Goal: Information Seeking & Learning: Learn about a topic

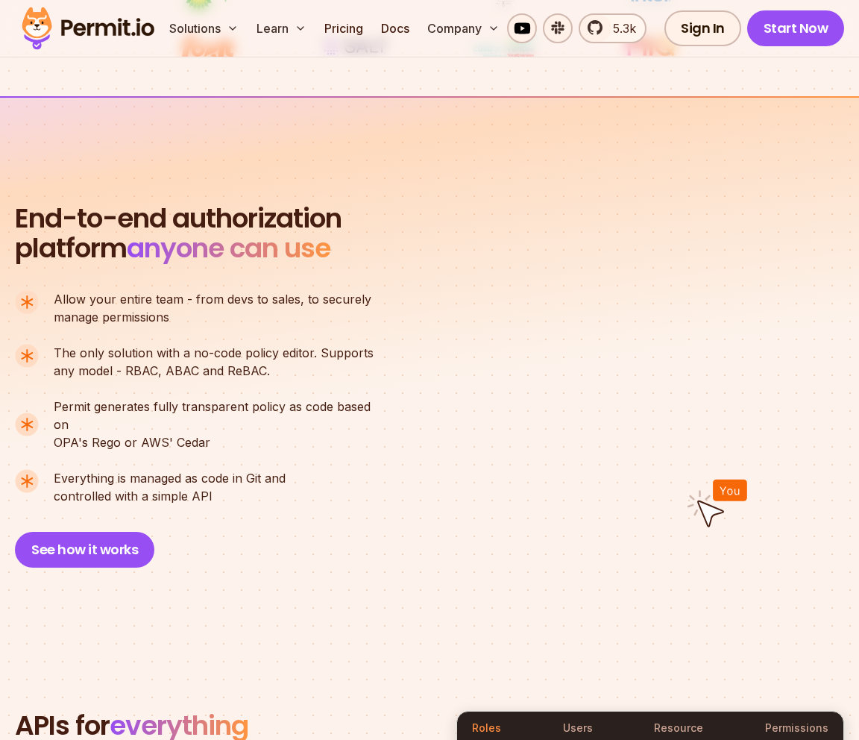
scroll to position [2022, 0]
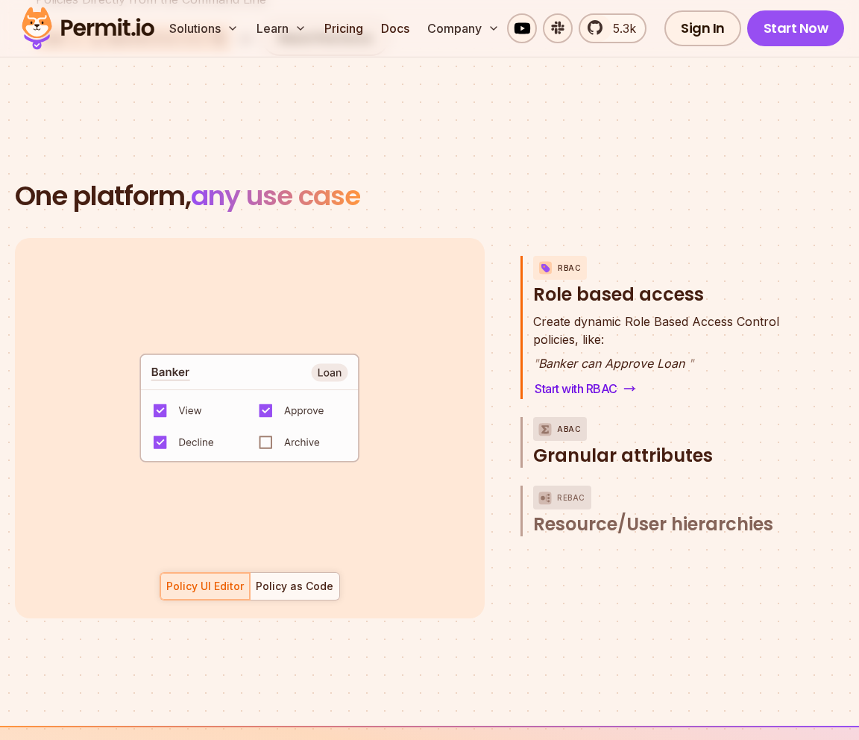
click at [555, 417] on div "ABAC" at bounding box center [560, 429] width 54 height 24
click at [559, 417] on p "ABAC" at bounding box center [569, 429] width 24 height 24
click at [653, 444] on span "Granular attributes" at bounding box center [623, 456] width 180 height 24
click at [585, 447] on span "Granular attributes" at bounding box center [623, 456] width 180 height 24
click at [585, 444] on span "Granular attributes" at bounding box center [623, 456] width 180 height 24
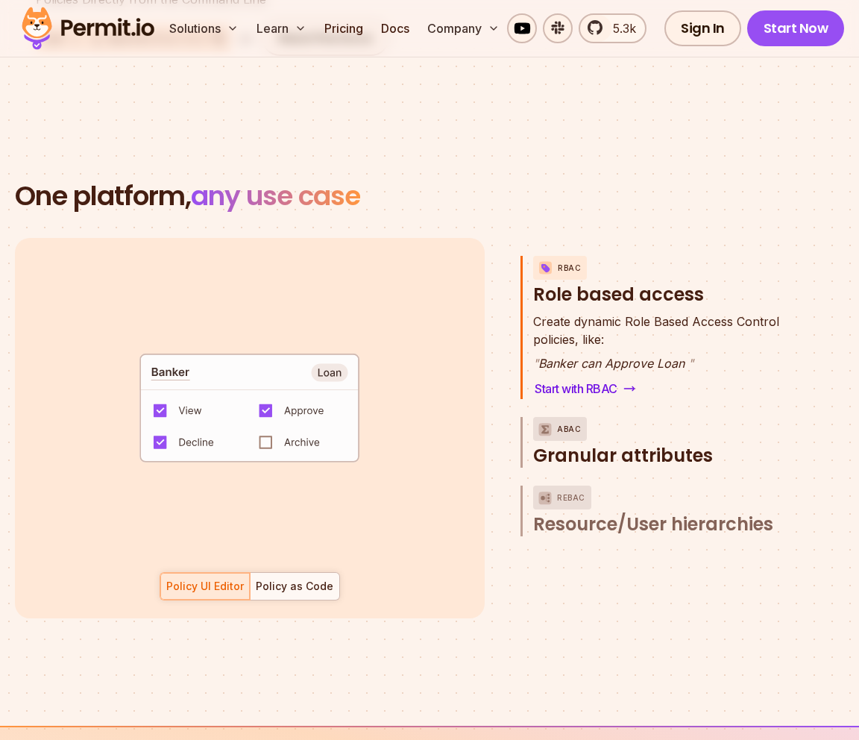
click at [585, 444] on span "Granular attributes" at bounding box center [623, 456] width 180 height 24
click at [560, 417] on p "ABAC" at bounding box center [569, 429] width 24 height 24
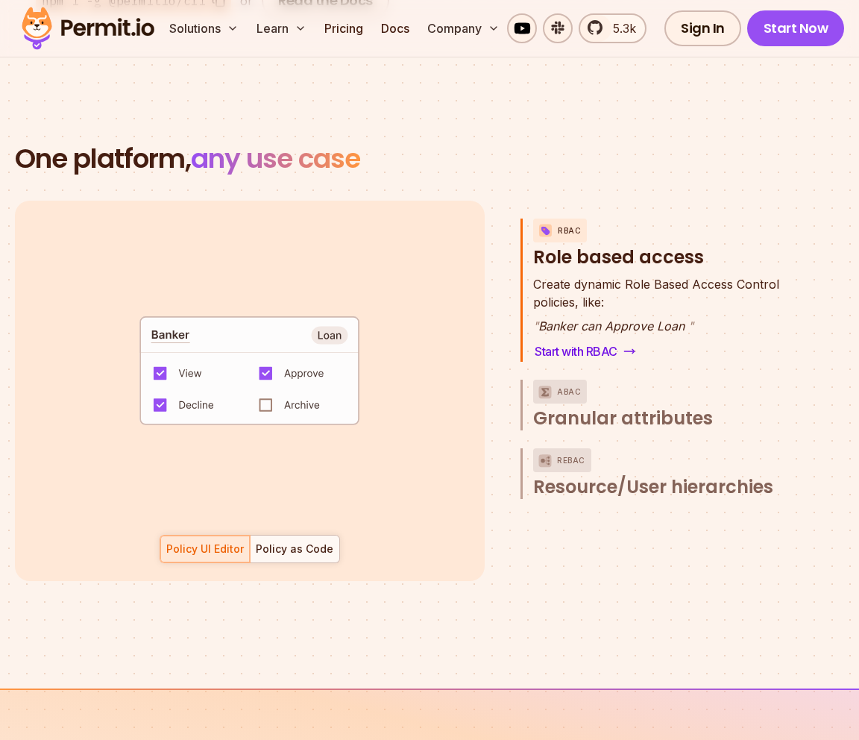
scroll to position [1898, 0]
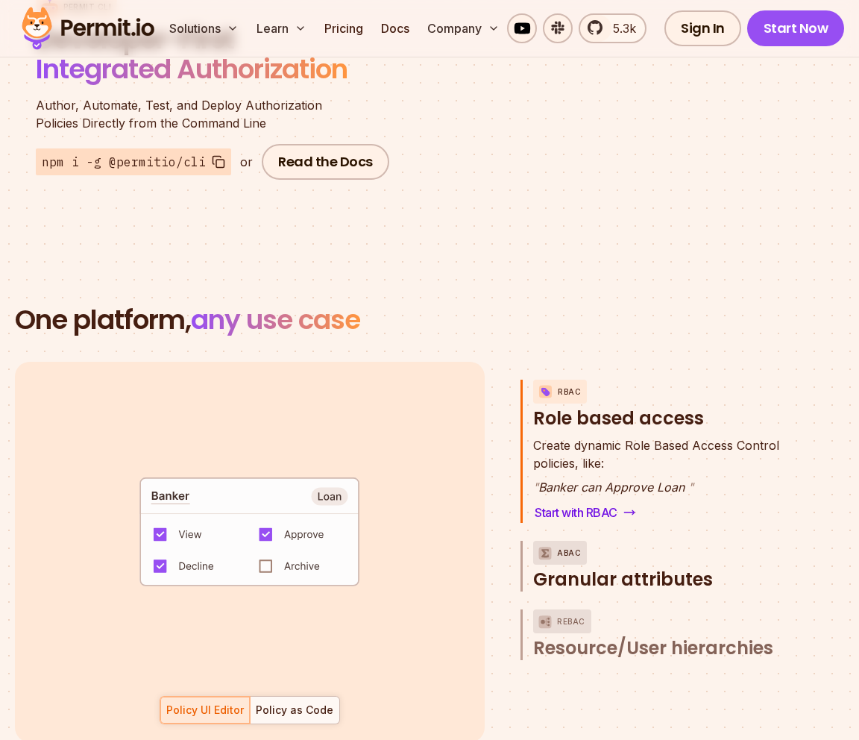
click at [562, 541] on p "ABAC" at bounding box center [569, 553] width 24 height 24
click at [266, 512] on code "default allow := false allow if { some role in data.users[input.user].roles act…" at bounding box center [236, 538] width 282 height 179
click at [271, 521] on pre "default allow := false allow if { some role in data.users[input.user].roles act…" at bounding box center [249, 538] width 309 height 161
click at [311, 703] on div "Policy as Code" at bounding box center [295, 710] width 78 height 15
click at [204, 696] on div "Policy UI Editor Policy as Code" at bounding box center [250, 710] width 180 height 28
